Goal: Task Accomplishment & Management: Use online tool/utility

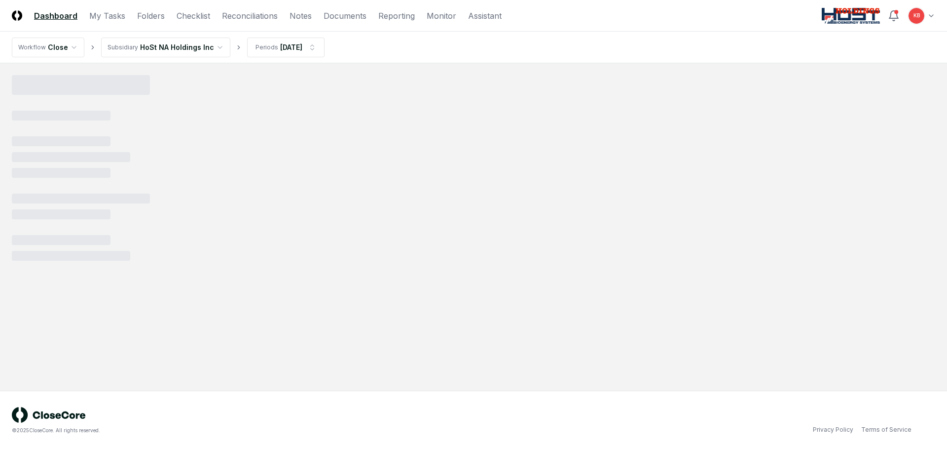
click at [927, 15] on html "CloseCore Dashboard My Tasks Folders Checklist Reconciliations Notes Documents …" at bounding box center [473, 225] width 947 height 450
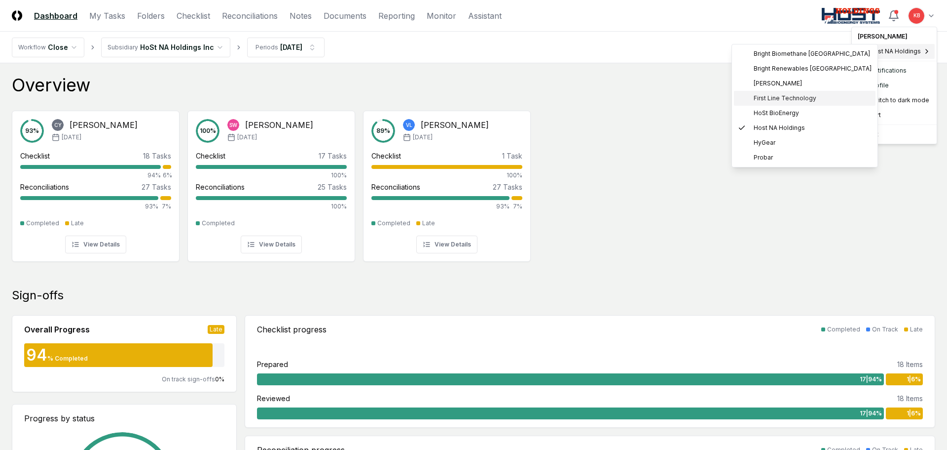
click at [767, 96] on span "First Line Technology" at bounding box center [785, 98] width 63 height 9
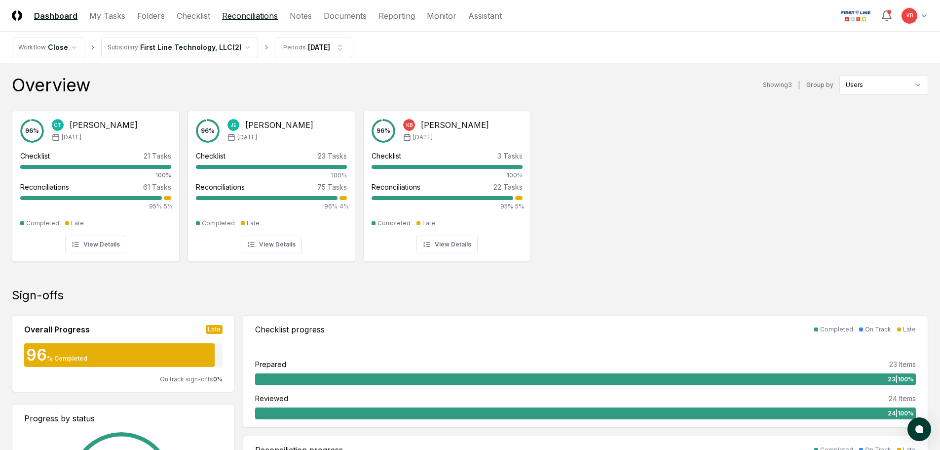
click at [236, 14] on link "Reconciliations" at bounding box center [250, 16] width 56 height 12
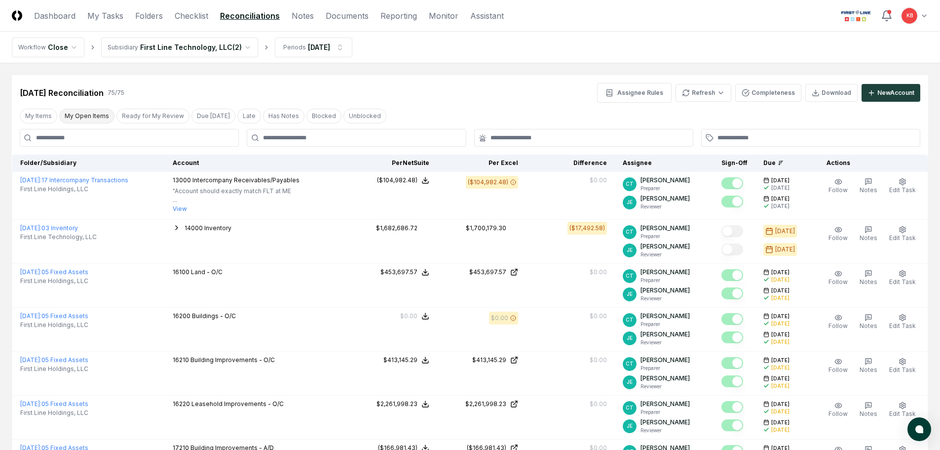
click at [75, 117] on button "My Open Items" at bounding box center [86, 116] width 55 height 15
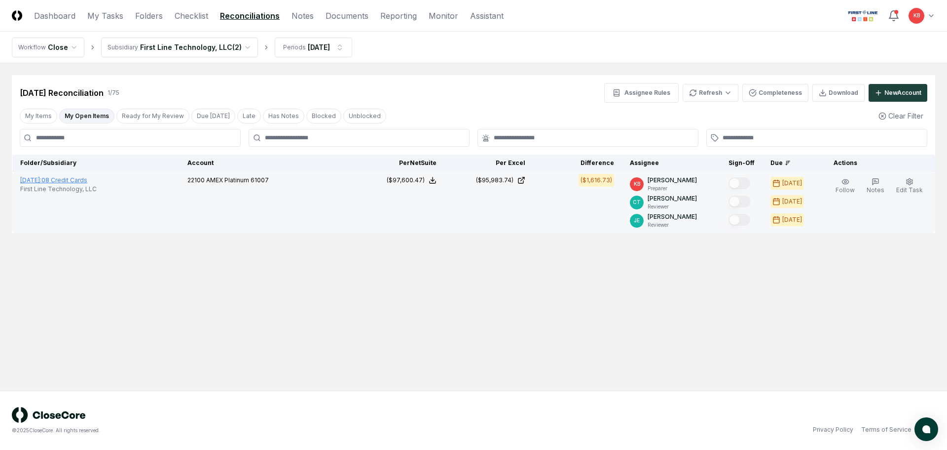
click at [68, 178] on link "August 2025 : 08 Credit Cards" at bounding box center [53, 179] width 67 height 7
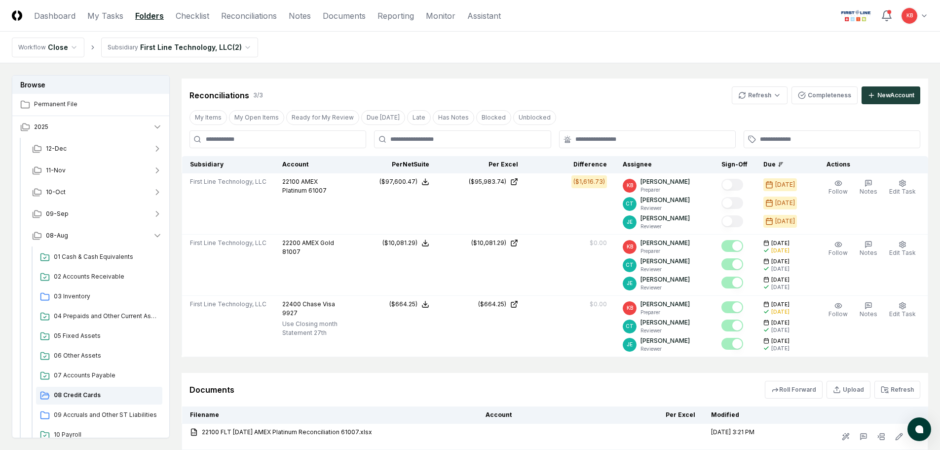
scroll to position [181, 0]
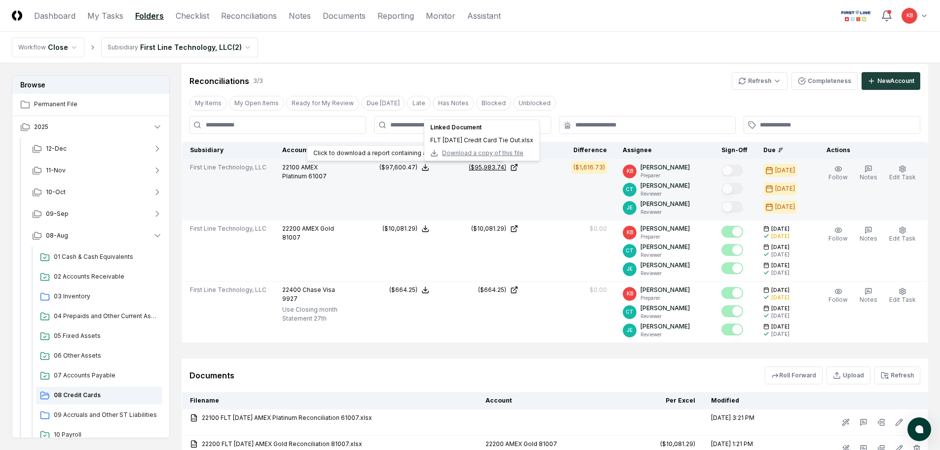
click at [490, 168] on div "($95,983.74)" at bounding box center [488, 167] width 38 height 9
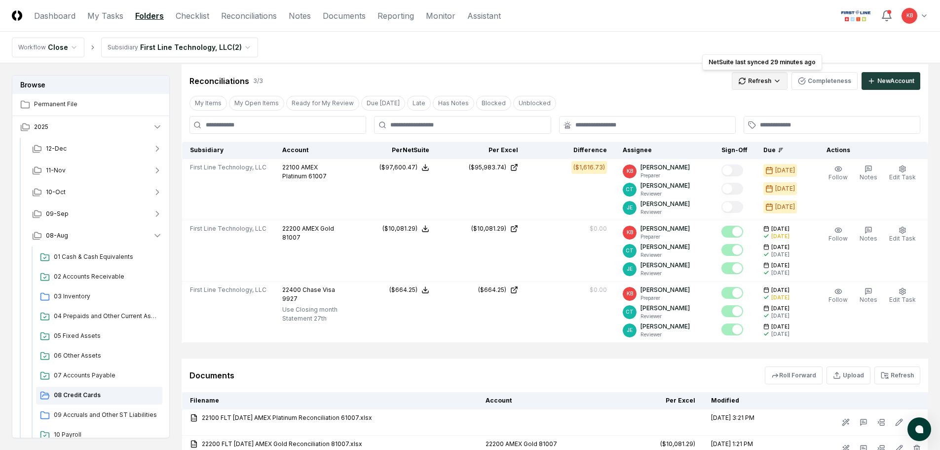
click at [766, 83] on html "CloseCore Dashboard My Tasks Folders Checklist Reconciliations Notes Documents …" at bounding box center [470, 202] width 940 height 766
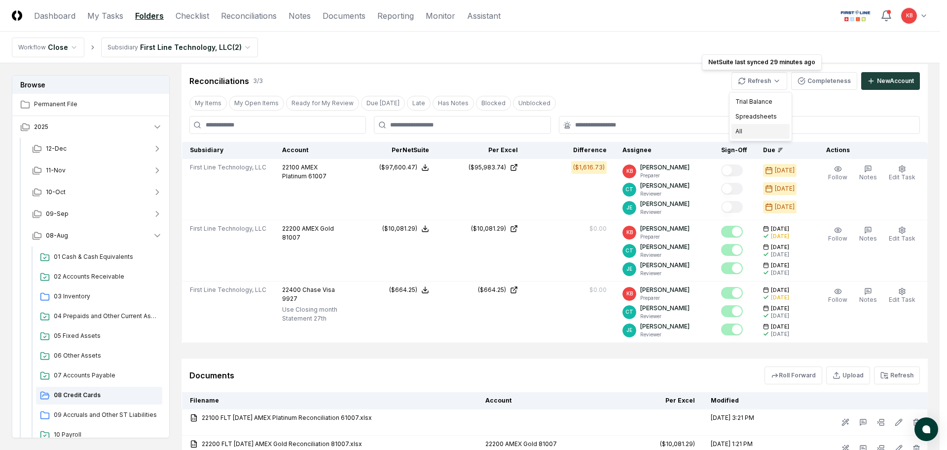
click at [759, 128] on div "All" at bounding box center [761, 131] width 58 height 15
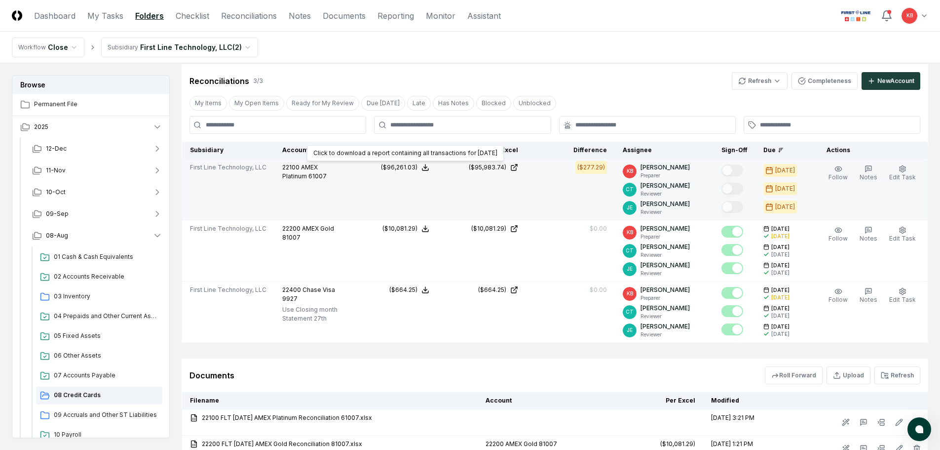
click at [429, 167] on icon at bounding box center [425, 167] width 8 height 8
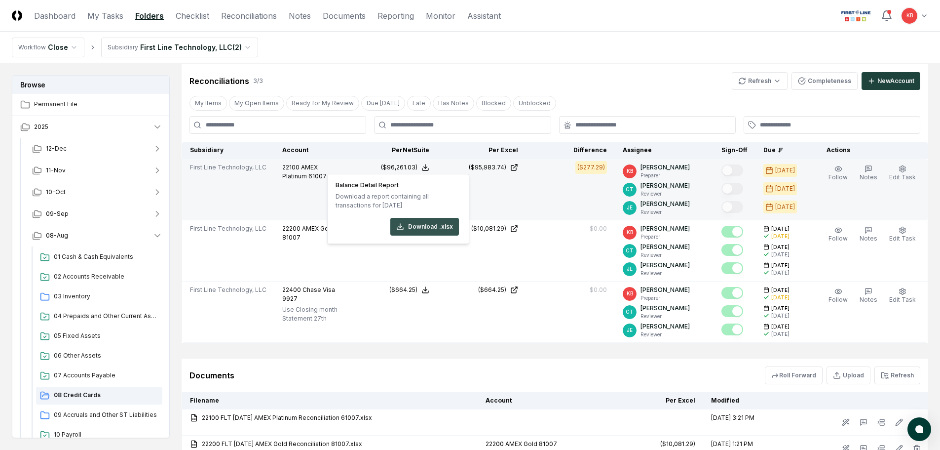
click at [436, 224] on button "Download .xlsx" at bounding box center [424, 227] width 69 height 18
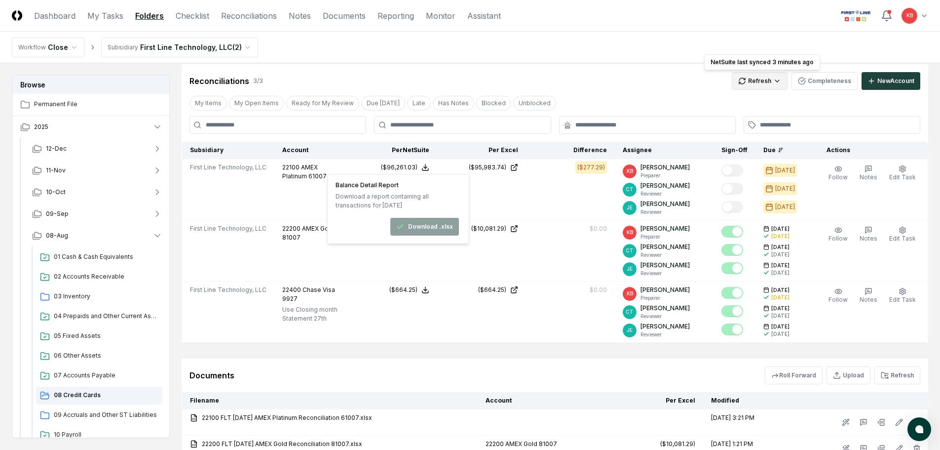
click at [771, 83] on html "CloseCore Dashboard My Tasks Folders Checklist Reconciliations Notes Documents …" at bounding box center [470, 202] width 940 height 766
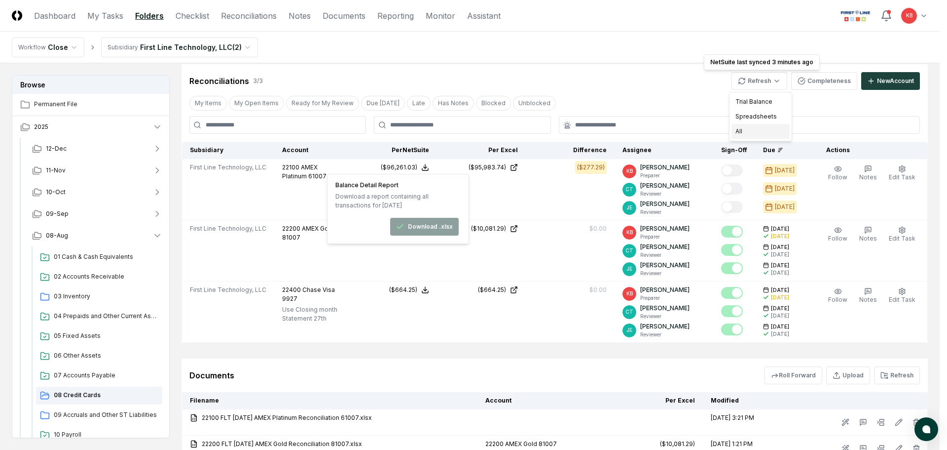
click at [753, 132] on div "All" at bounding box center [761, 131] width 58 height 15
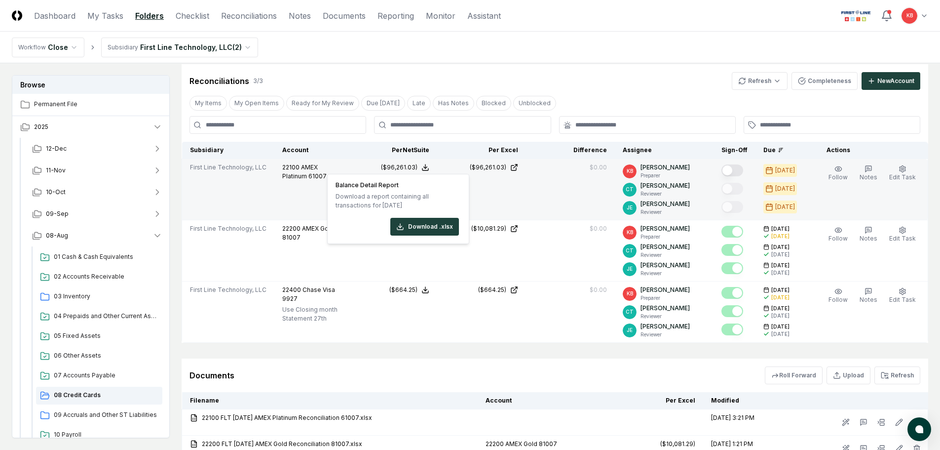
drag, startPoint x: 739, startPoint y: 167, endPoint x: 741, endPoint y: 175, distance: 8.1
click at [740, 167] on button "Mark complete" at bounding box center [732, 170] width 22 height 12
